Goal: Information Seeking & Learning: Learn about a topic

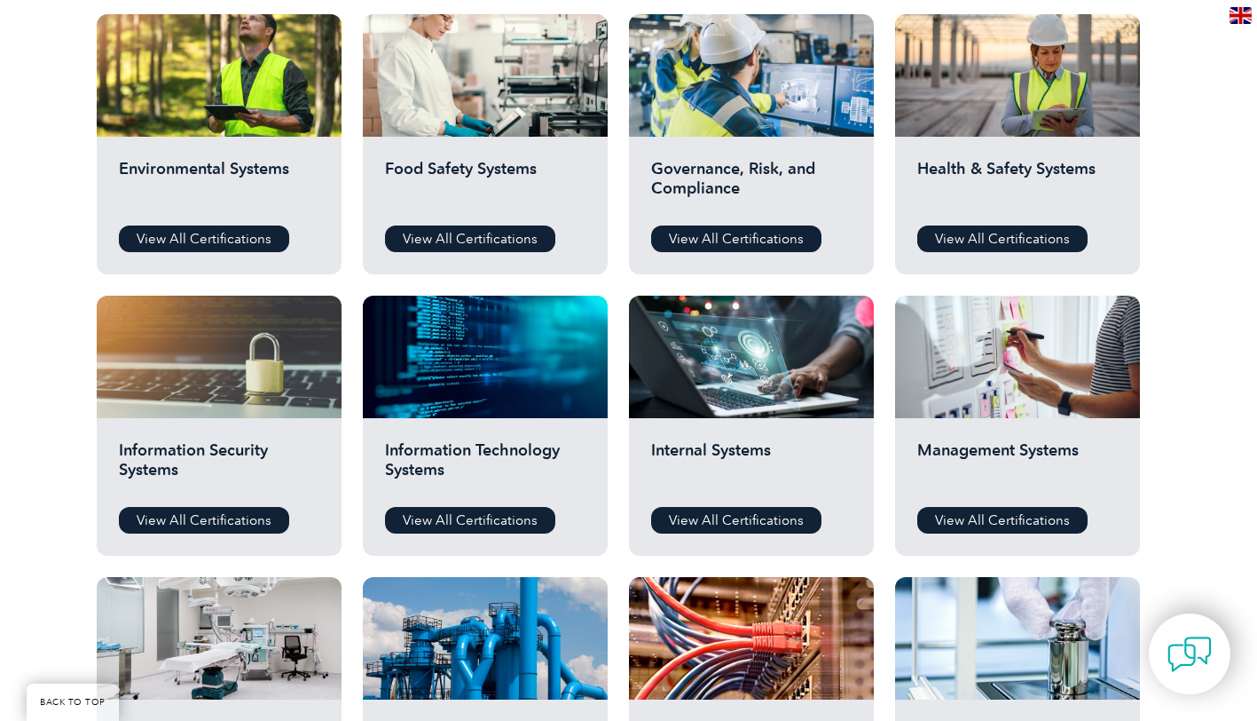
scroll to position [532, 0]
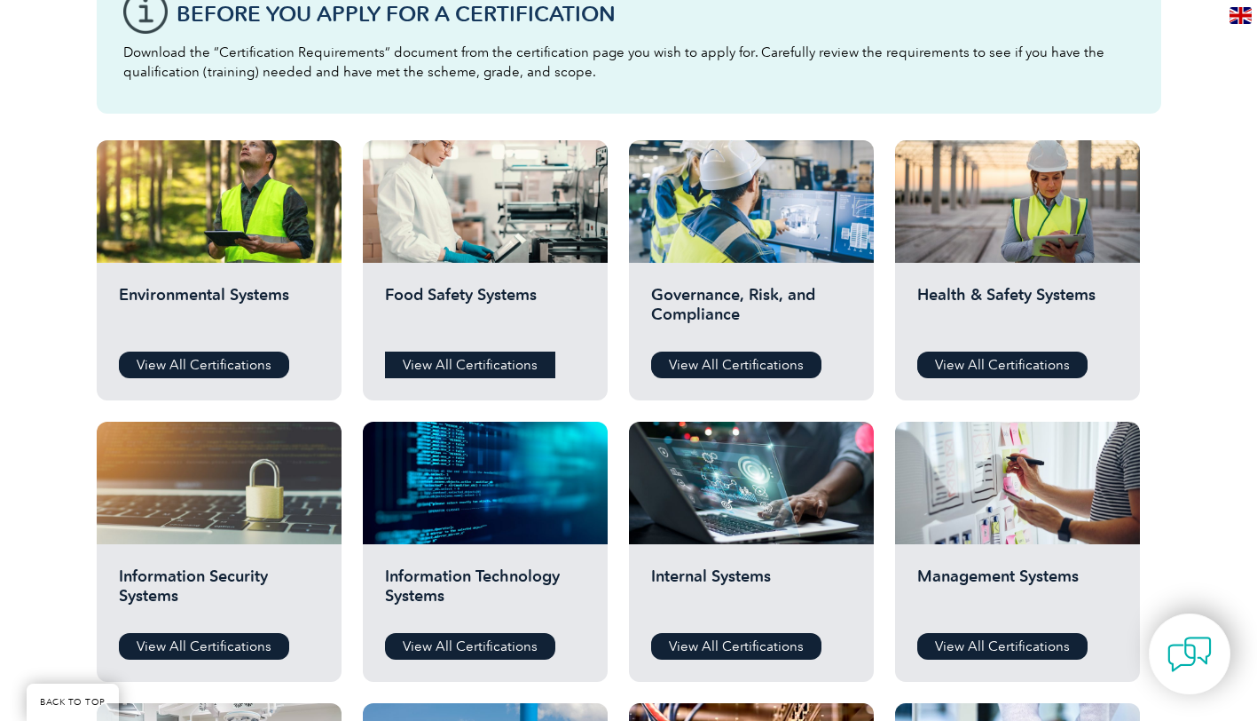
click at [429, 358] on link "View All Certifications" at bounding box center [470, 364] width 170 height 27
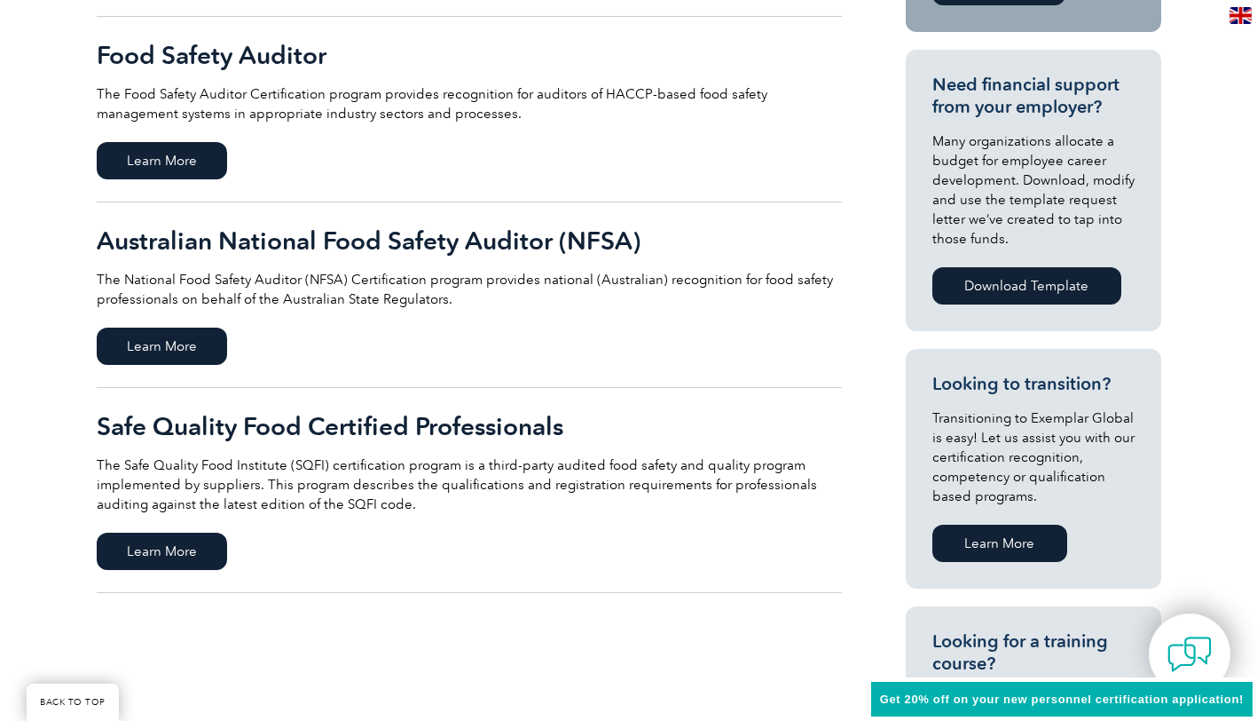
scroll to position [621, 0]
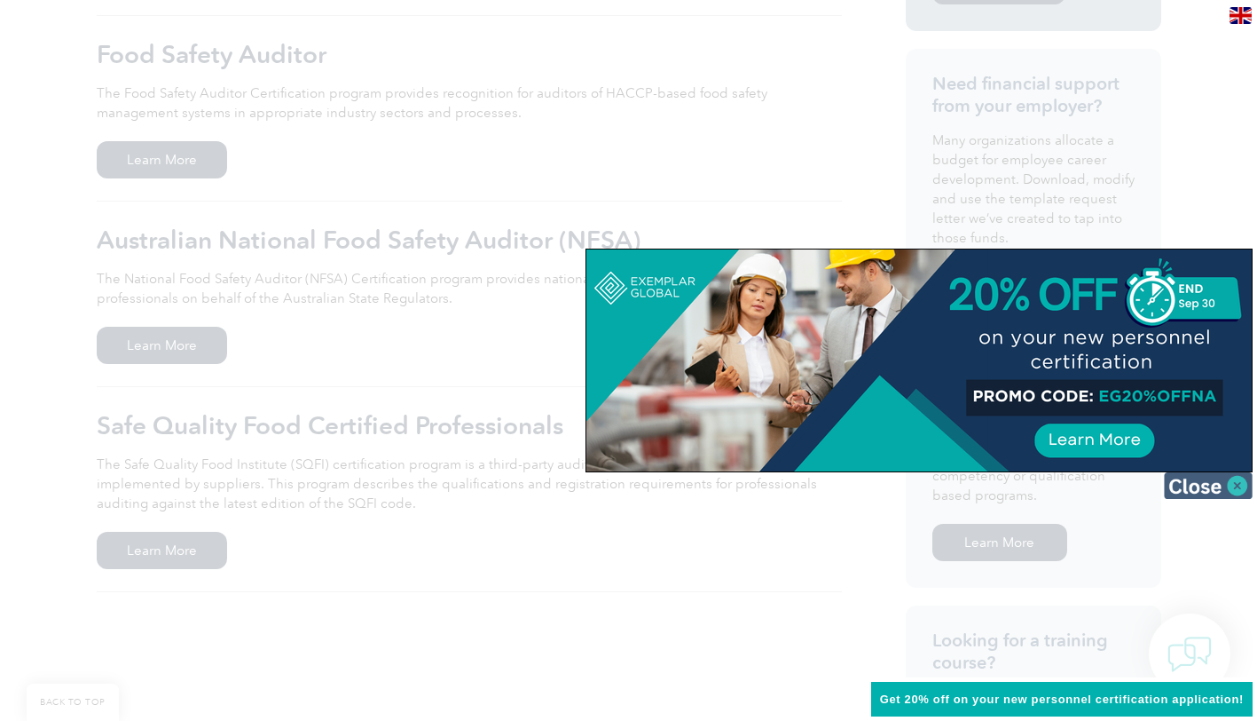
click at [1217, 488] on img at bounding box center [1208, 485] width 89 height 27
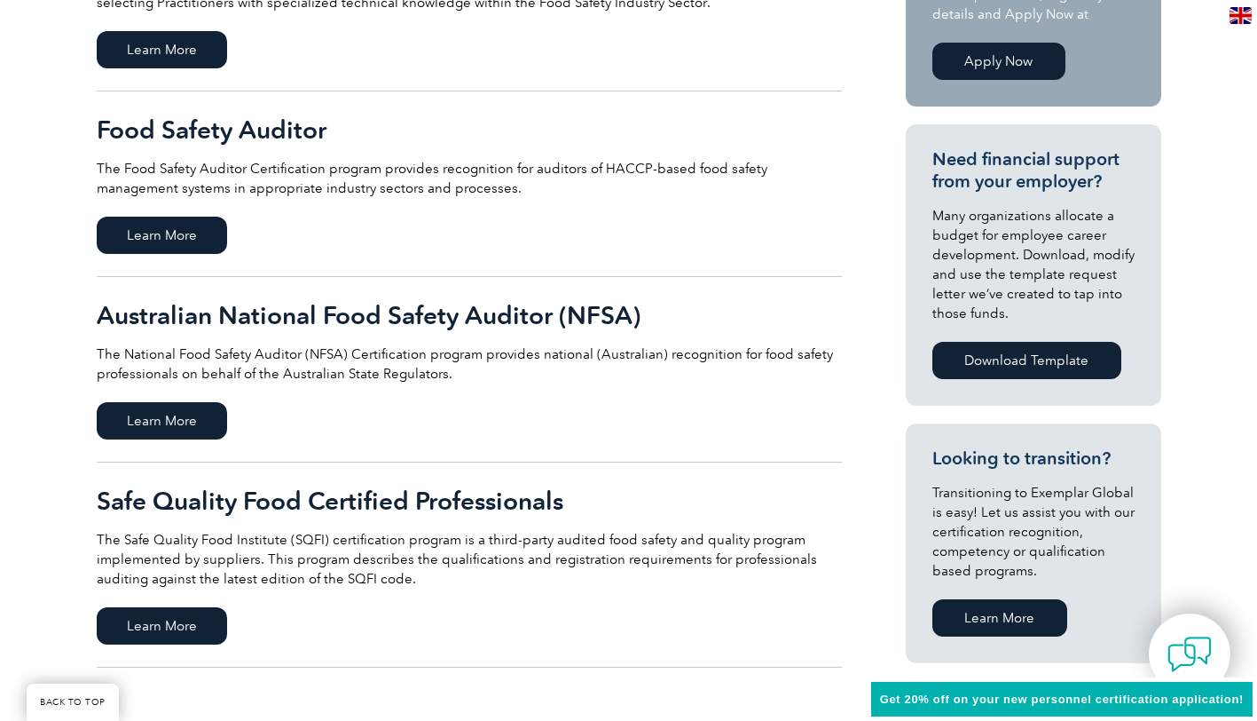
scroll to position [532, 0]
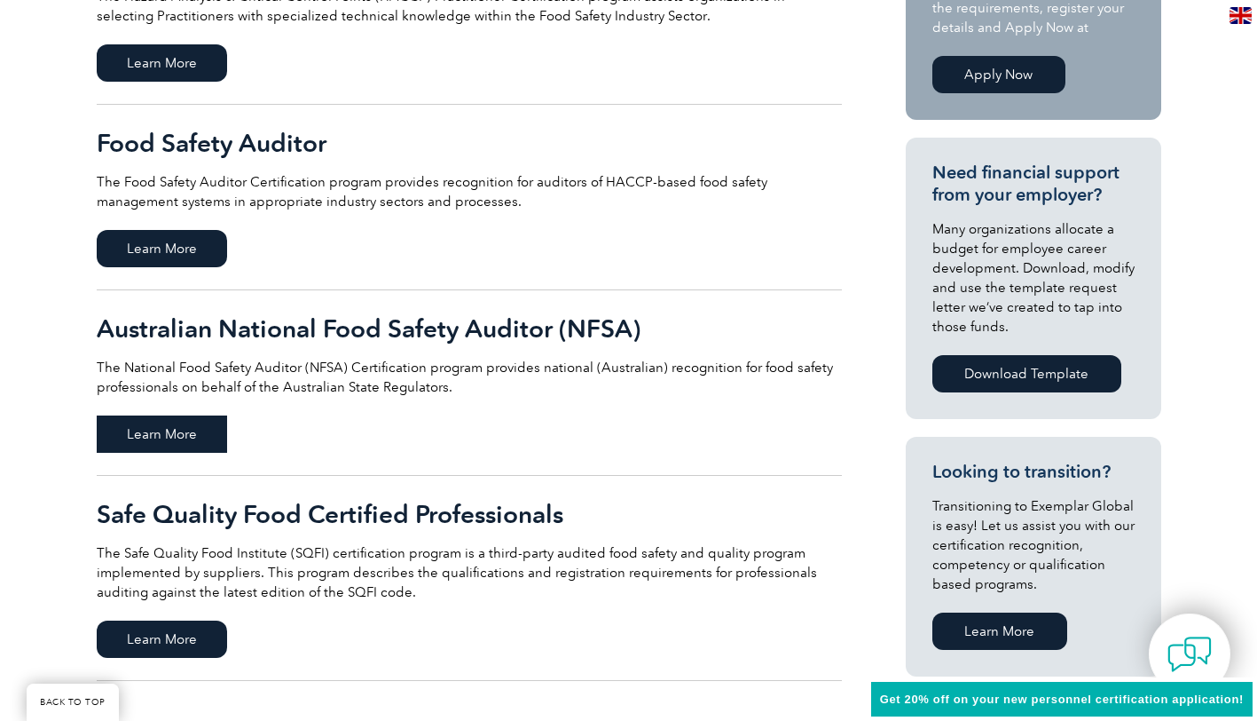
click at [182, 438] on span "Learn More" at bounding box center [162, 433] width 130 height 37
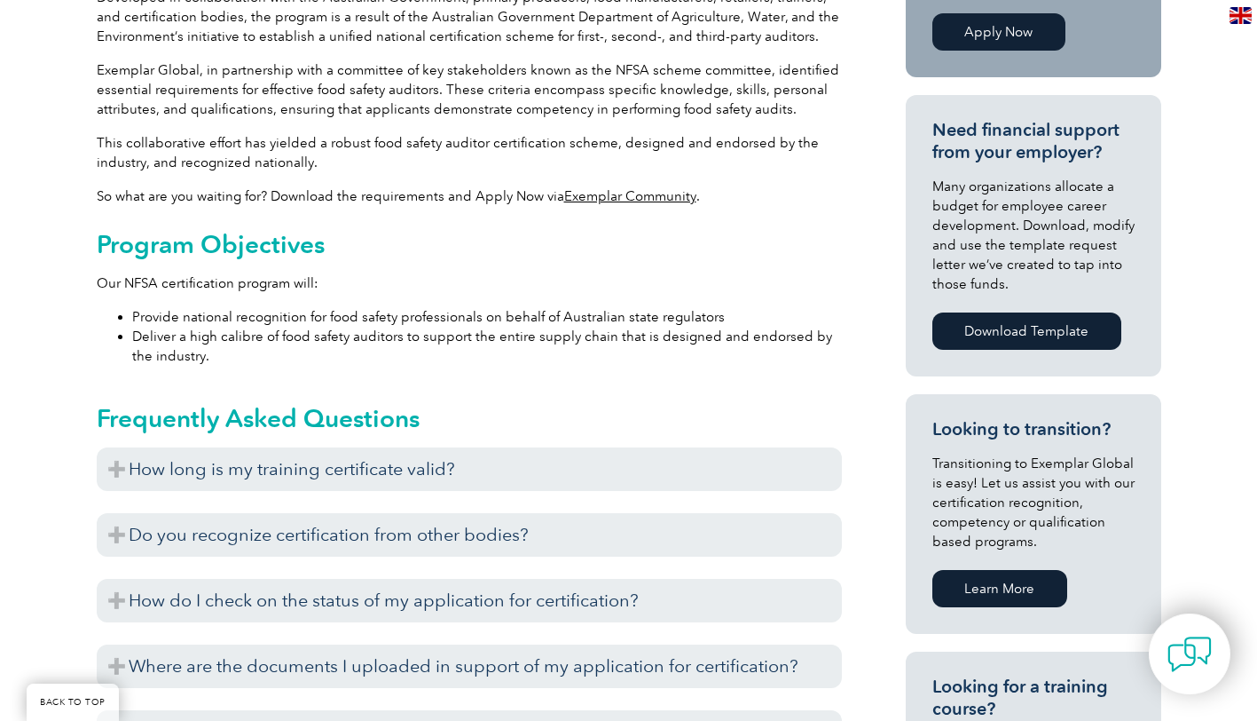
scroll to position [780, 0]
